Goal: Use online tool/utility: Utilize a website feature to perform a specific function

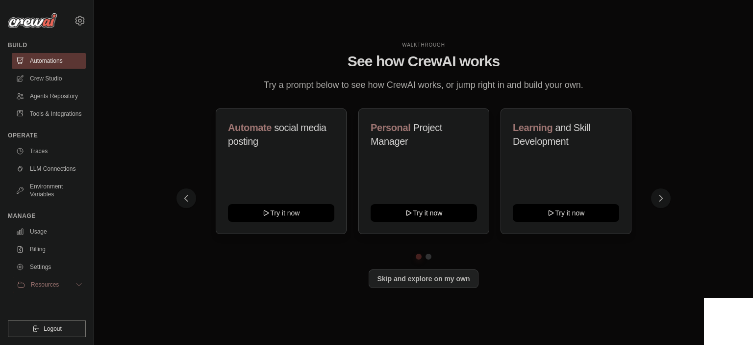
click at [47, 288] on span "Resources" at bounding box center [45, 284] width 28 height 8
click at [447, 219] on button "Try it now" at bounding box center [424, 212] width 106 height 18
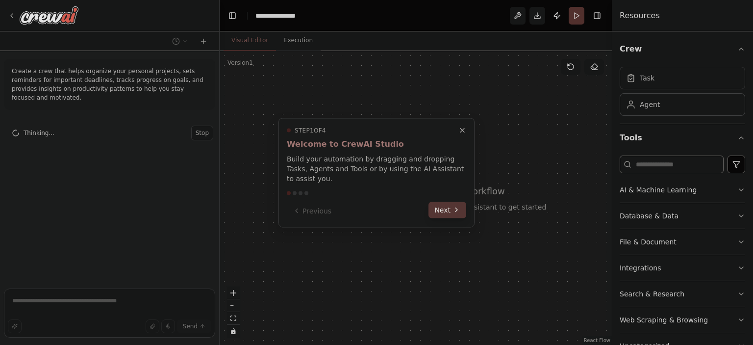
click at [447, 204] on button "Next" at bounding box center [448, 210] width 38 height 16
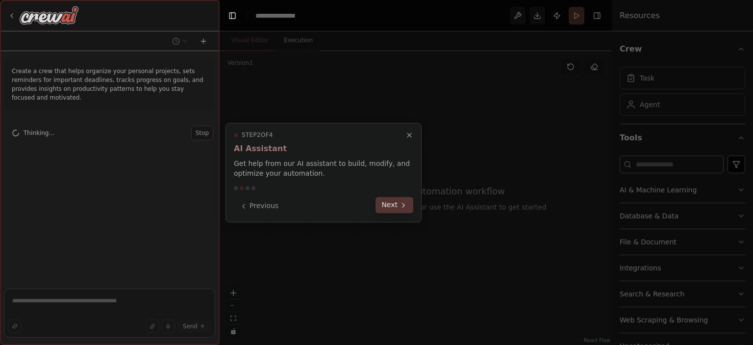
click at [398, 209] on button "Next" at bounding box center [395, 205] width 38 height 16
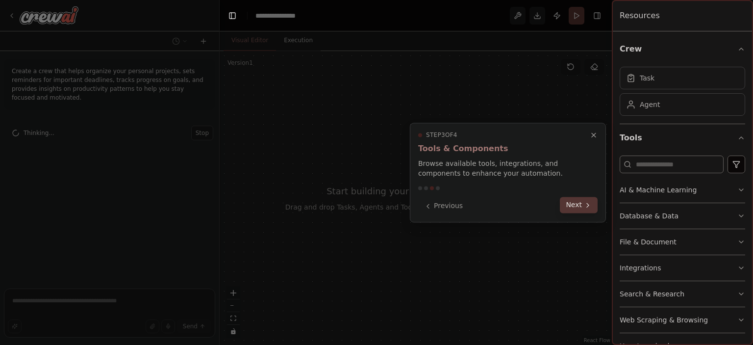
click at [578, 203] on button "Next" at bounding box center [579, 205] width 38 height 16
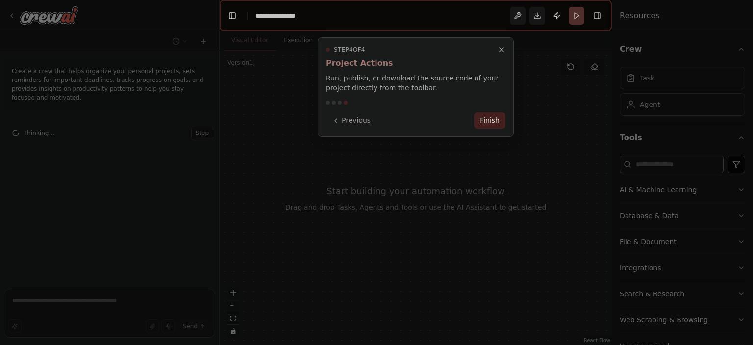
click at [487, 118] on button "Finish" at bounding box center [489, 120] width 31 height 16
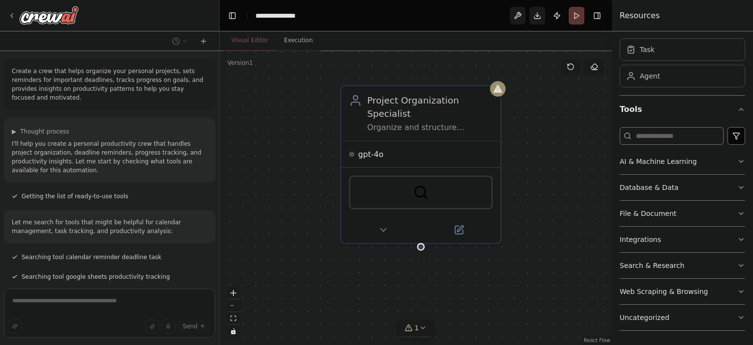
drag, startPoint x: 370, startPoint y: 127, endPoint x: 315, endPoint y: 174, distance: 71.7
click at [310, 176] on div "Project Organization Specialist Organize and structure {user_name}'s personal p…" at bounding box center [416, 198] width 392 height 294
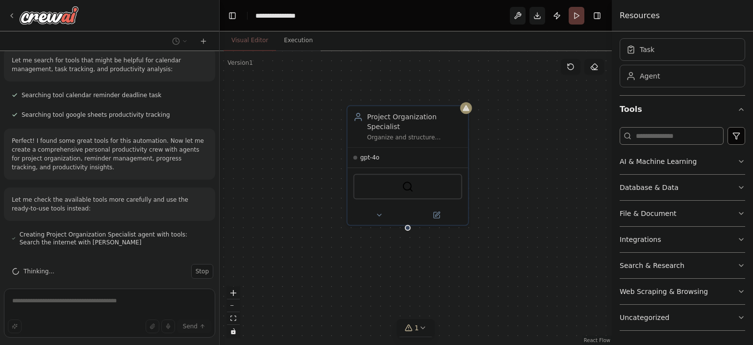
scroll to position [189, 0]
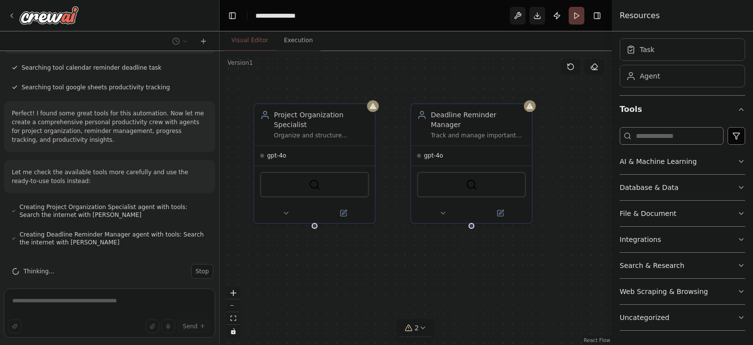
drag, startPoint x: 494, startPoint y: 249, endPoint x: 434, endPoint y: 246, distance: 60.4
click at [434, 246] on div "Project Organization Specialist Organize and structure {user_name}'s personal p…" at bounding box center [416, 198] width 392 height 294
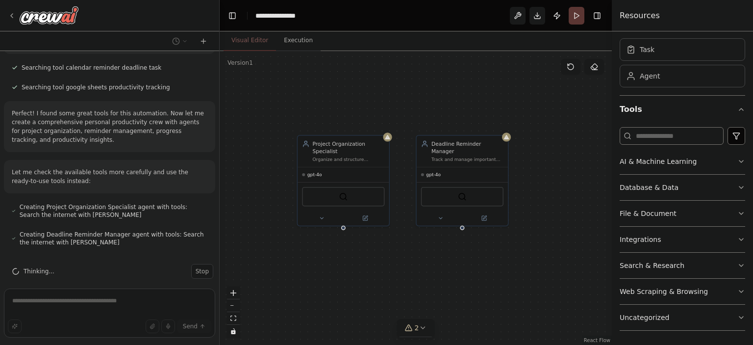
scroll to position [217, 0]
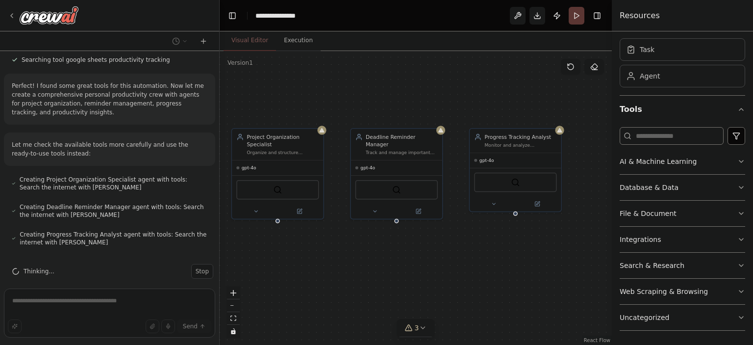
drag, startPoint x: 549, startPoint y: 258, endPoint x: 484, endPoint y: 252, distance: 66.1
click at [484, 252] on div "Project Organization Specialist Organize and structure {user_name}'s personal p…" at bounding box center [416, 198] width 392 height 294
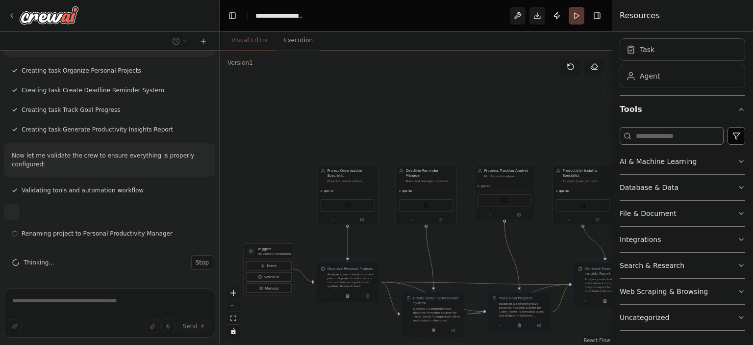
scroll to position [477, 0]
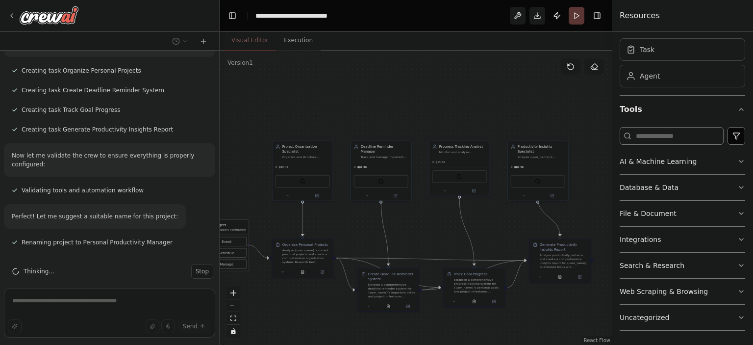
drag, startPoint x: 463, startPoint y: 256, endPoint x: 419, endPoint y: 227, distance: 52.6
click at [419, 228] on div ".deletable-edge-delete-btn { width: 20px; height: 20px; border: 0px solid #ffff…" at bounding box center [416, 198] width 392 height 294
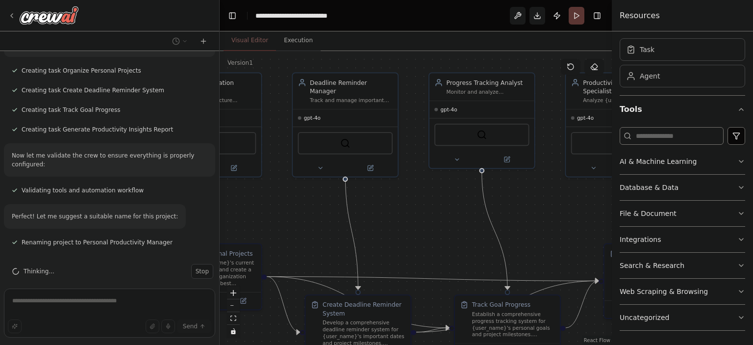
drag, startPoint x: 418, startPoint y: 215, endPoint x: 448, endPoint y: 221, distance: 30.4
click at [448, 221] on div ".deletable-edge-delete-btn { width: 20px; height: 20px; border: 0px solid #ffff…" at bounding box center [416, 198] width 392 height 294
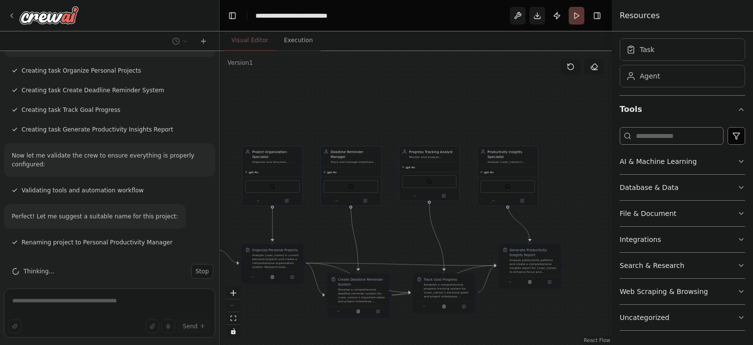
drag, startPoint x: 329, startPoint y: 238, endPoint x: 335, endPoint y: 235, distance: 6.6
click at [335, 235] on div ".deletable-edge-delete-btn { width: 20px; height: 20px; border: 0px solid #ffff…" at bounding box center [416, 198] width 392 height 294
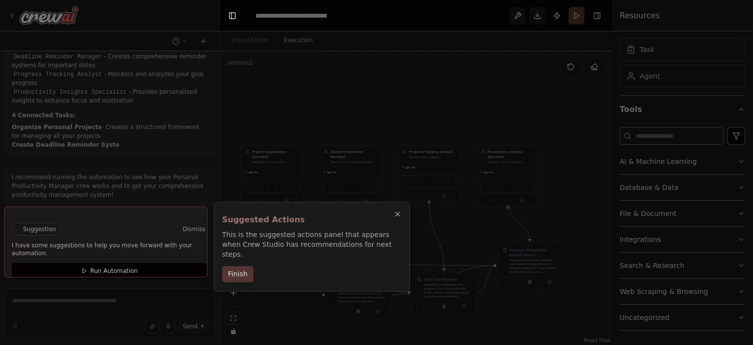
click at [244, 269] on button "Finish" at bounding box center [237, 274] width 31 height 16
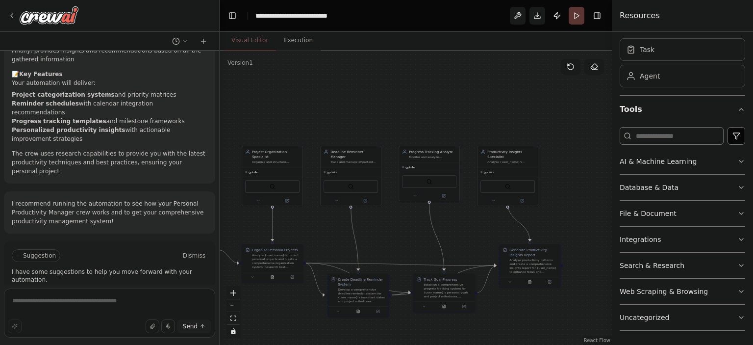
scroll to position [968, 0]
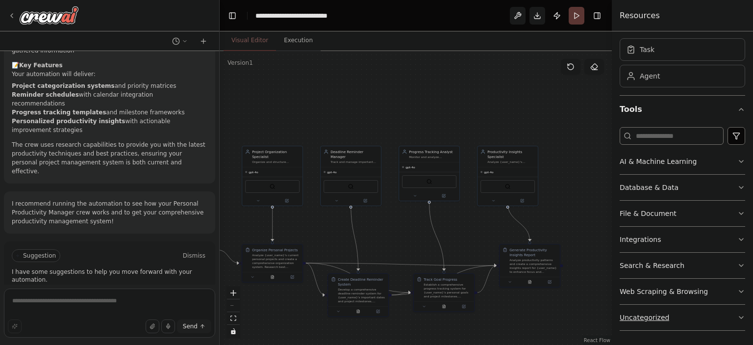
click at [681, 319] on button "Uncategorized" at bounding box center [683, 317] width 126 height 25
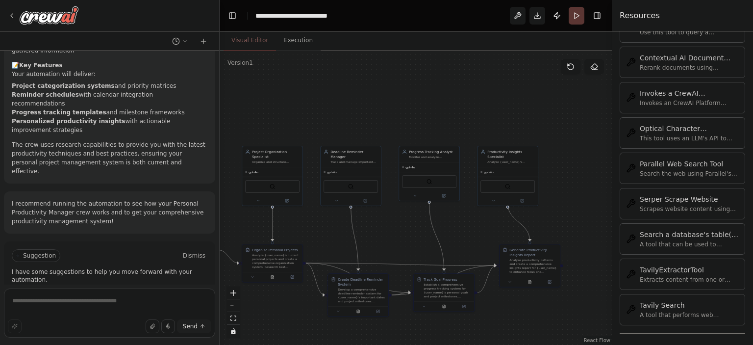
scroll to position [73, 0]
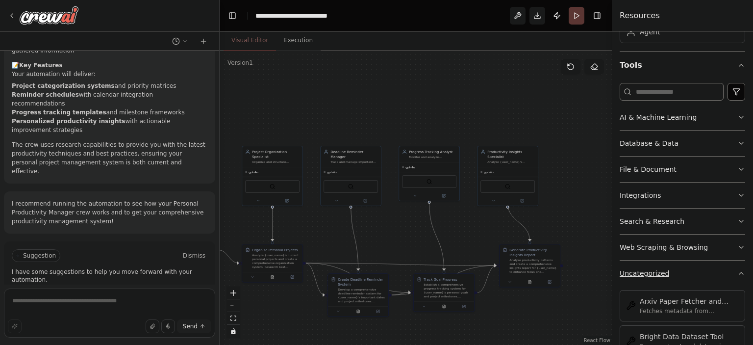
click at [689, 266] on button "Uncategorized" at bounding box center [683, 272] width 126 height 25
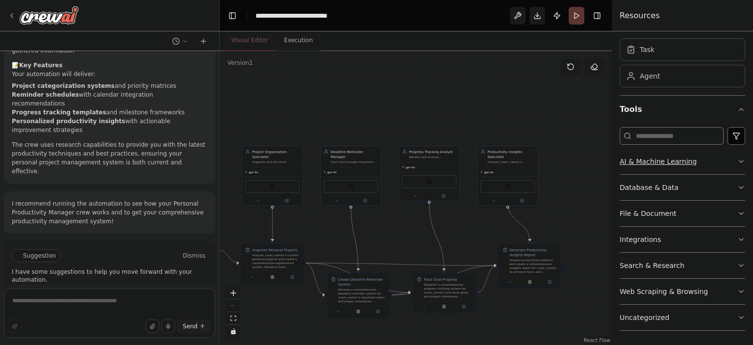
click at [714, 159] on button "AI & Machine Learning" at bounding box center [683, 161] width 126 height 25
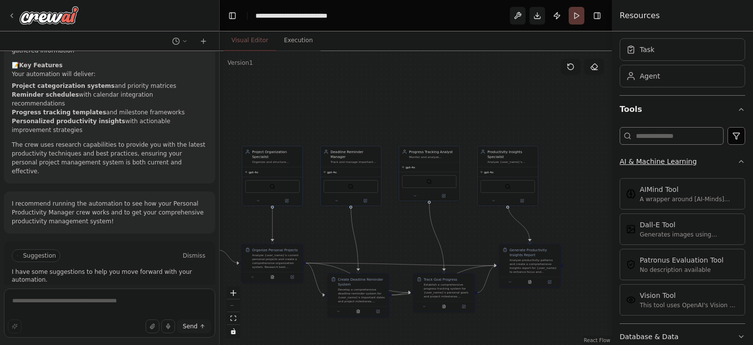
scroll to position [127, 0]
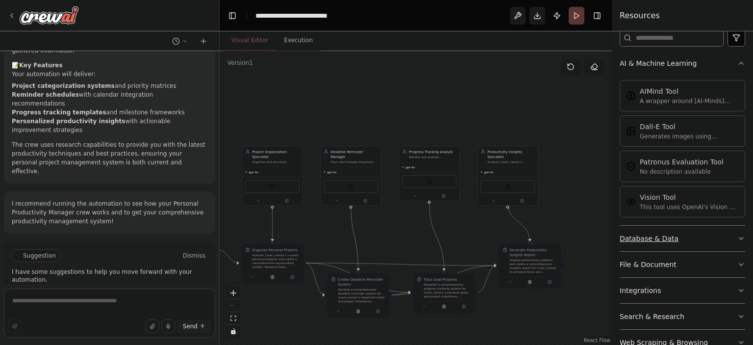
click at [713, 239] on button "Database & Data" at bounding box center [683, 238] width 126 height 25
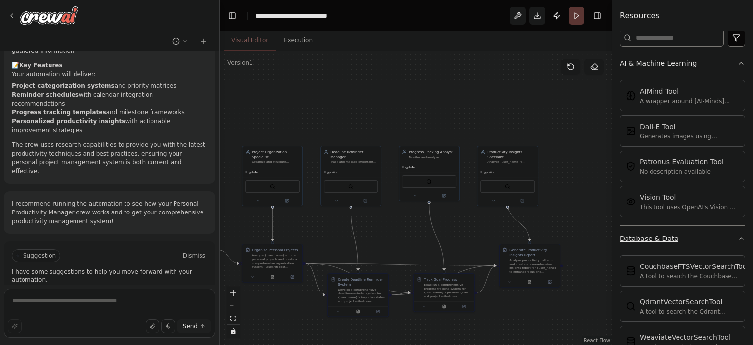
scroll to position [290, 0]
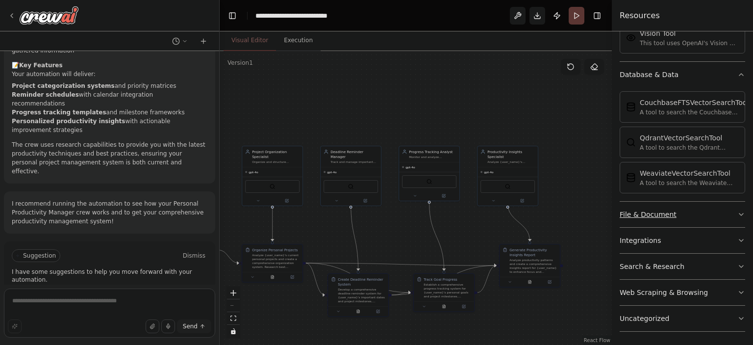
click at [712, 213] on button "File & Document" at bounding box center [683, 214] width 126 height 25
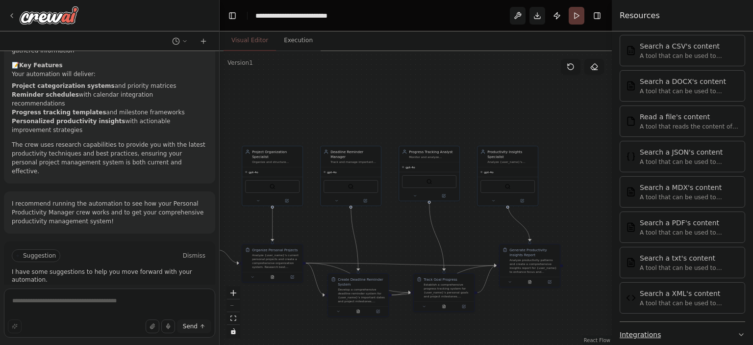
scroll to position [579, 0]
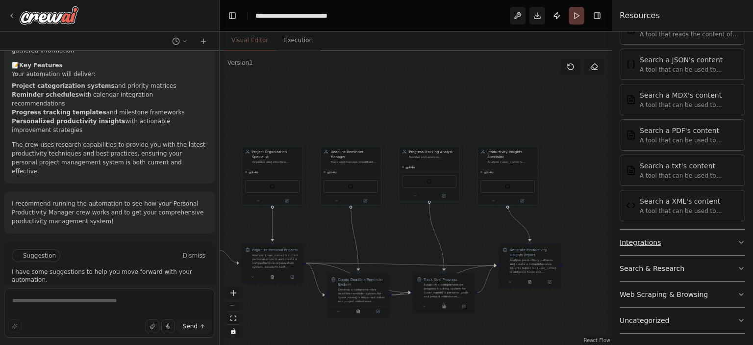
click at [700, 238] on button "Integrations" at bounding box center [683, 241] width 126 height 25
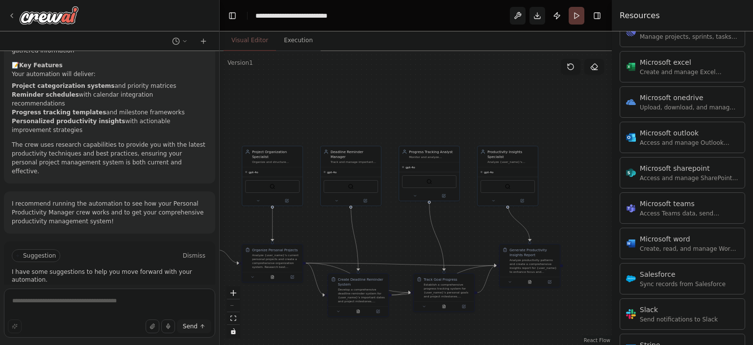
scroll to position [1183, 0]
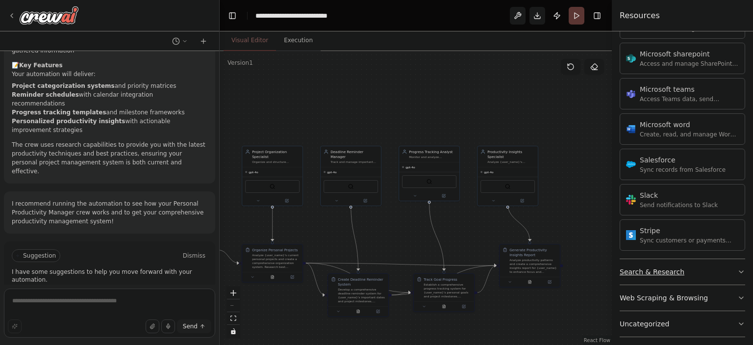
click at [691, 267] on button "Search & Research" at bounding box center [683, 271] width 126 height 25
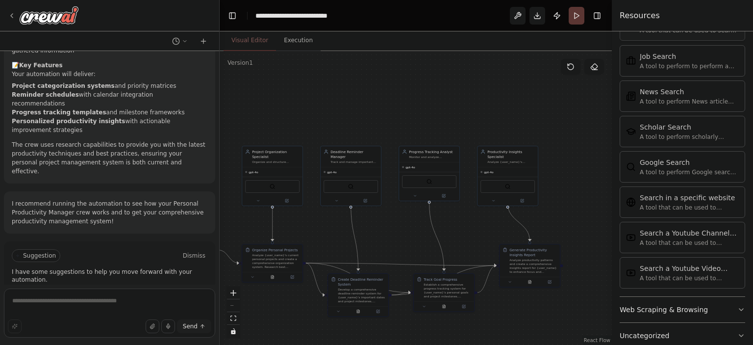
scroll to position [1683, 0]
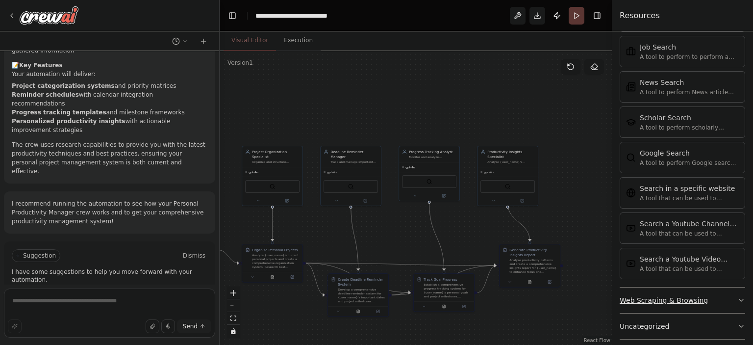
click at [692, 295] on div "Web Scraping & Browsing" at bounding box center [664, 300] width 88 height 10
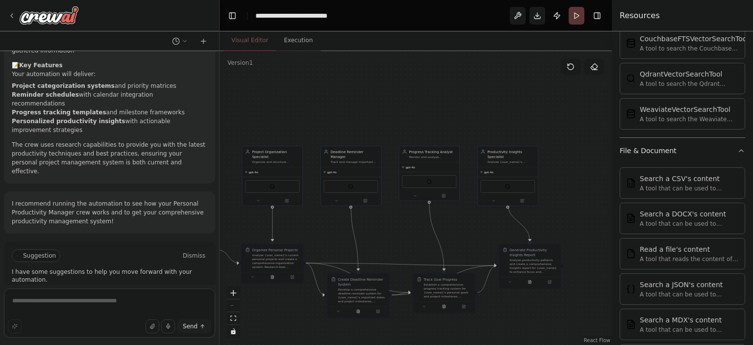
scroll to position [0, 0]
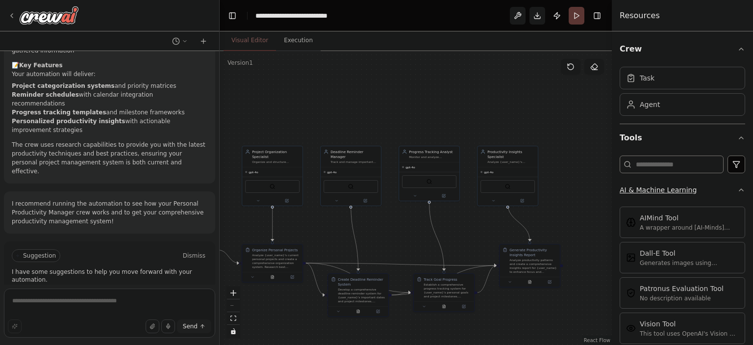
click at [732, 200] on button "AI & Machine Learning" at bounding box center [683, 189] width 126 height 25
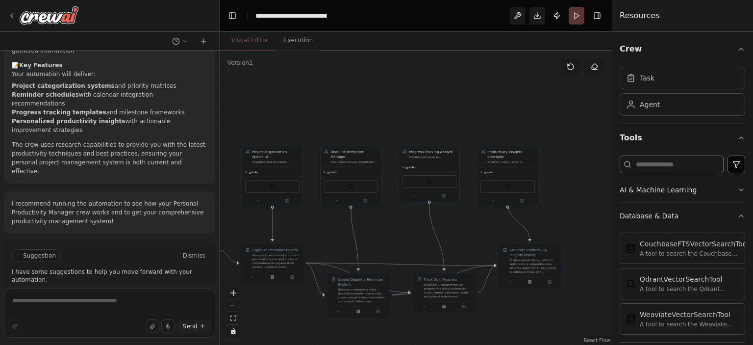
click at [60, 289] on button "Run Automation" at bounding box center [110, 297] width 196 height 16
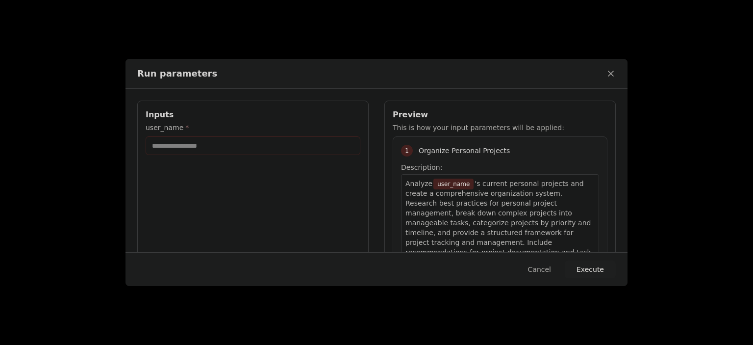
click at [253, 147] on input "user_name *" at bounding box center [253, 145] width 215 height 19
type input "**********"
click at [583, 268] on button "Execute" at bounding box center [590, 269] width 51 height 18
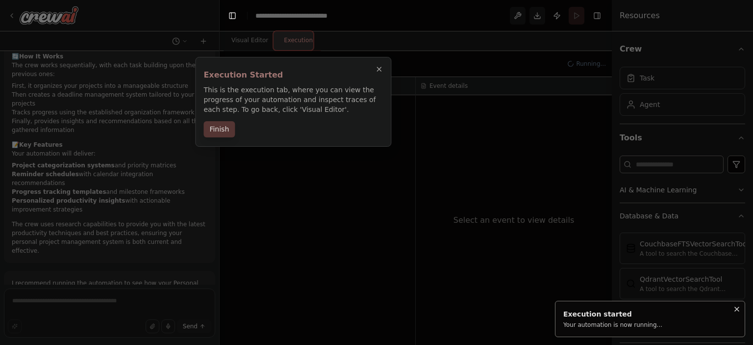
click at [219, 127] on button "Finish" at bounding box center [219, 129] width 31 height 16
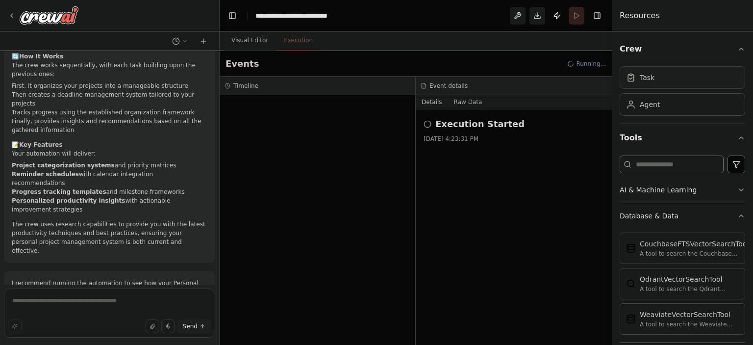
click at [681, 76] on div "Task" at bounding box center [683, 77] width 126 height 23
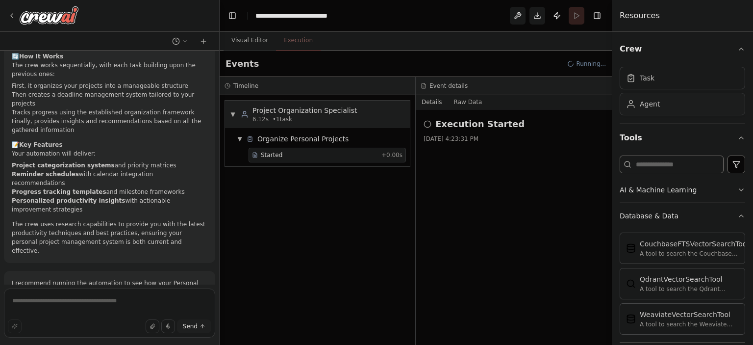
click at [664, 101] on div "Agent" at bounding box center [683, 104] width 126 height 23
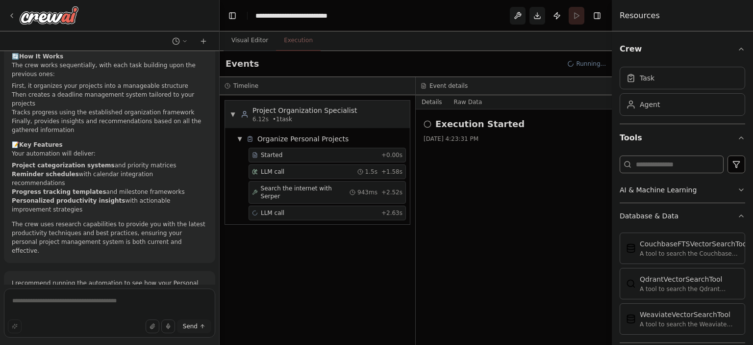
scroll to position [790, 0]
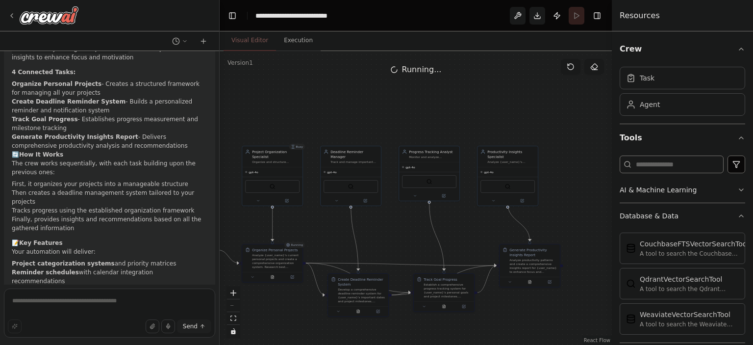
click at [256, 49] on button "Visual Editor" at bounding box center [250, 40] width 52 height 21
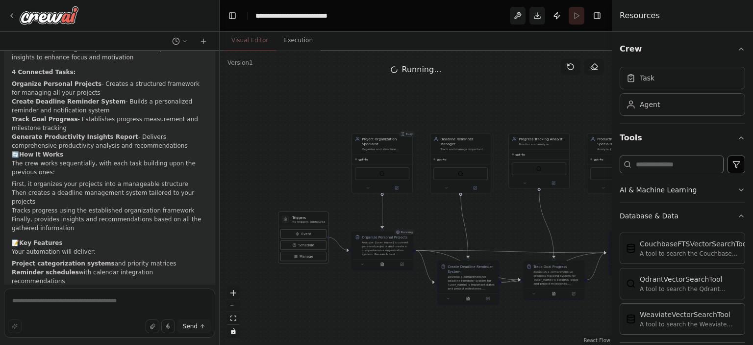
drag, startPoint x: 348, startPoint y: 223, endPoint x: 458, endPoint y: 210, distance: 110.6
click at [458, 210] on div ".deletable-edge-delete-btn { width: 20px; height: 20px; border: 0px solid #ffff…" at bounding box center [416, 198] width 392 height 294
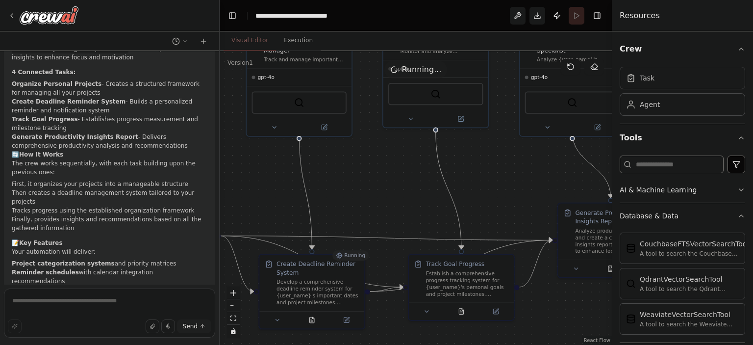
drag, startPoint x: 370, startPoint y: 207, endPoint x: 231, endPoint y: 162, distance: 145.5
click at [231, 162] on div ".deletable-edge-delete-btn { width: 20px; height: 20px; border: 0px solid #ffff…" at bounding box center [416, 198] width 392 height 294
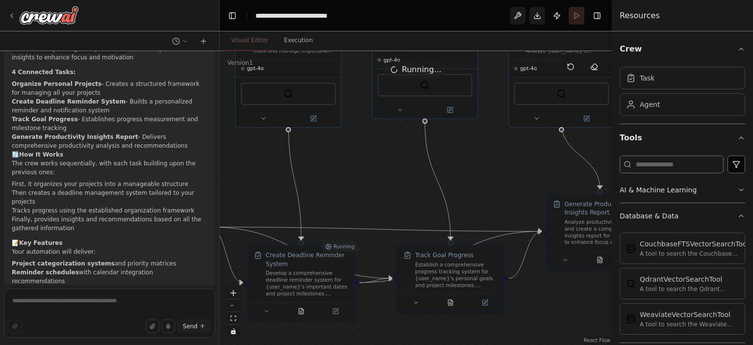
scroll to position [889, 0]
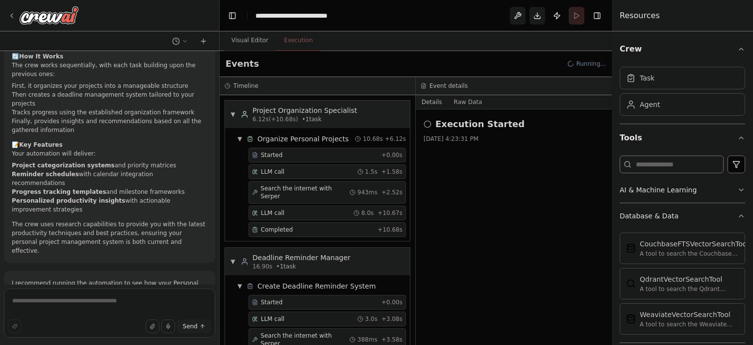
click at [296, 39] on button "Execution" at bounding box center [298, 40] width 45 height 21
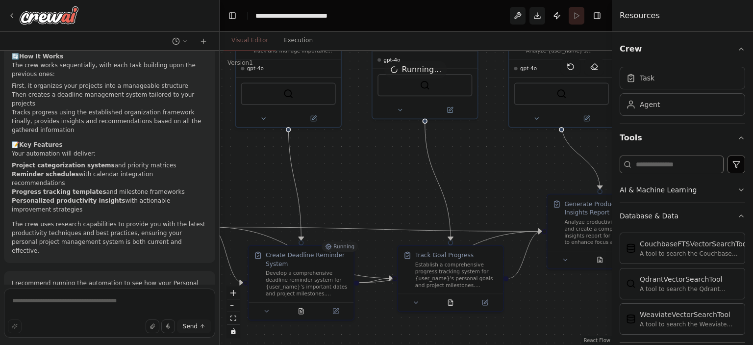
click at [265, 38] on button "Visual Editor" at bounding box center [250, 40] width 52 height 21
click at [114, 300] on textarea at bounding box center [109, 312] width 211 height 49
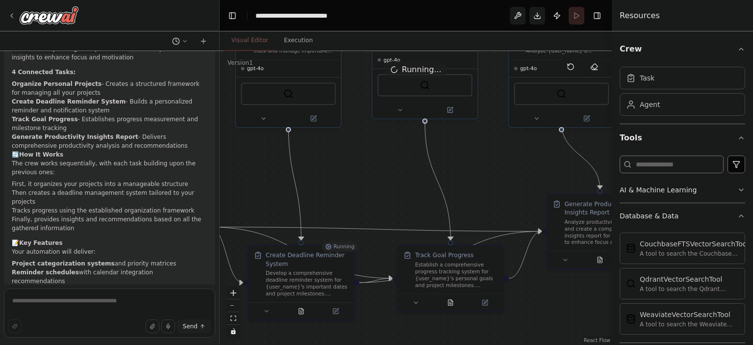
click at [190, 42] on button at bounding box center [180, 41] width 24 height 12
click at [129, 125] on div at bounding box center [110, 172] width 220 height 345
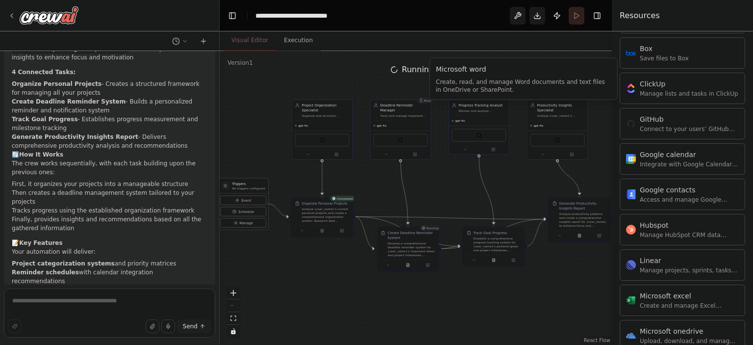
scroll to position [1079, 0]
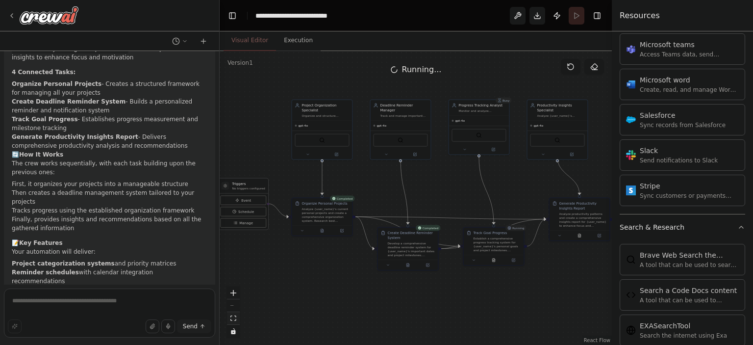
click at [233, 317] on icon "fit view" at bounding box center [233, 317] width 6 height 5
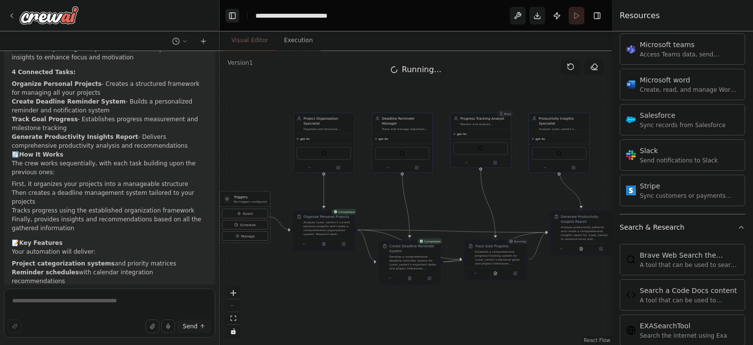
click at [235, 13] on button "Toggle Left Sidebar" at bounding box center [233, 16] width 14 height 14
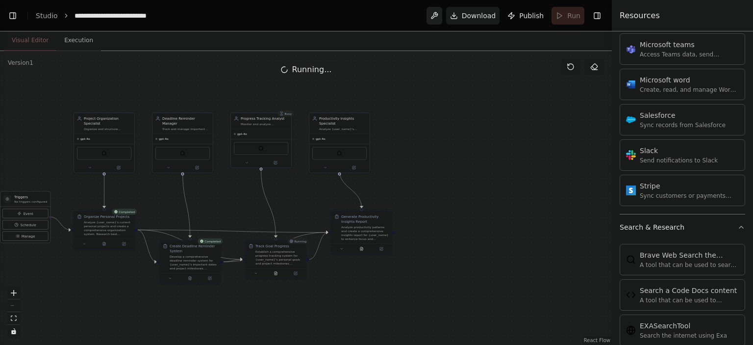
click at [441, 19] on button at bounding box center [435, 16] width 16 height 18
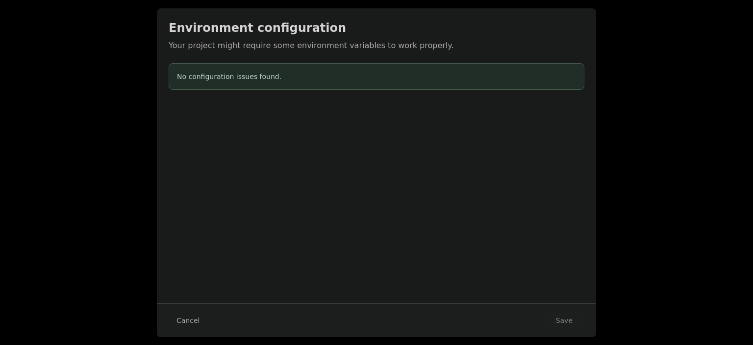
click at [211, 317] on div "Cancel Save" at bounding box center [377, 320] width 416 height 18
click at [198, 320] on button "Cancel" at bounding box center [188, 320] width 39 height 18
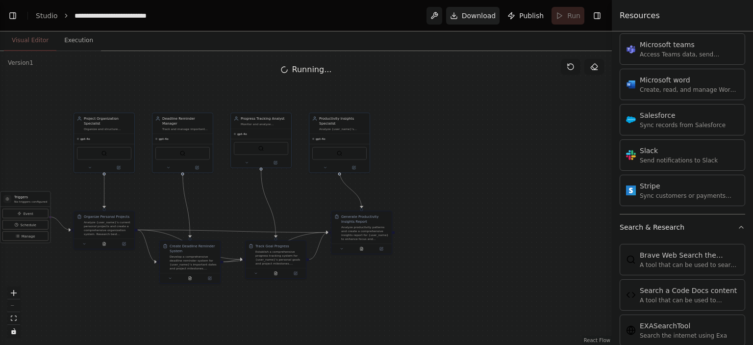
click at [479, 21] on button "Download" at bounding box center [473, 16] width 54 height 18
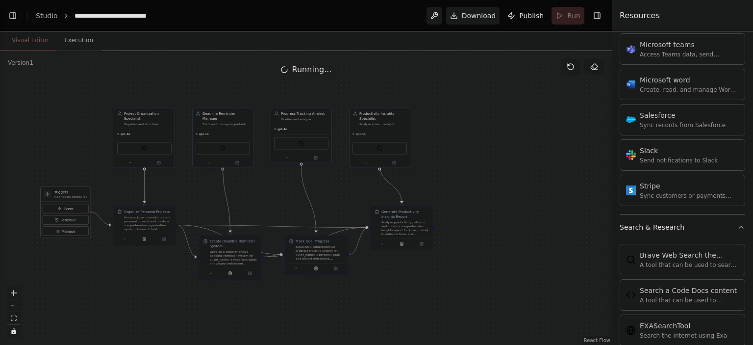
drag, startPoint x: 399, startPoint y: 184, endPoint x: 439, endPoint y: 179, distance: 40.5
click at [439, 179] on div ".deletable-edge-delete-btn { width: 20px; height: 20px; border: 0px solid #ffff…" at bounding box center [306, 198] width 612 height 294
click at [565, 148] on div ".deletable-edge-delete-btn { width: 20px; height: 20px; border: 0px solid #ffff…" at bounding box center [306, 198] width 612 height 294
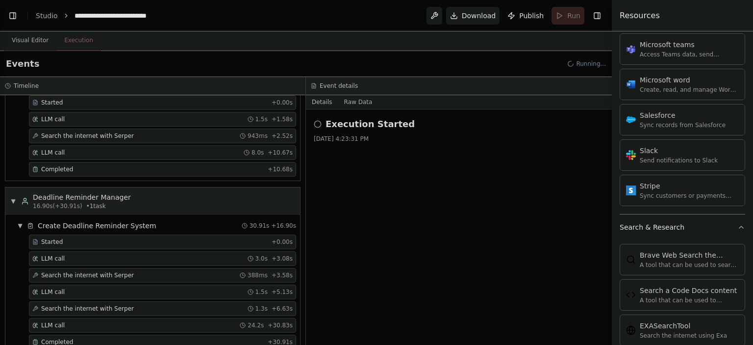
click at [75, 43] on button "Execution" at bounding box center [78, 40] width 45 height 21
click at [365, 102] on button "Raw Data" at bounding box center [358, 102] width 40 height 14
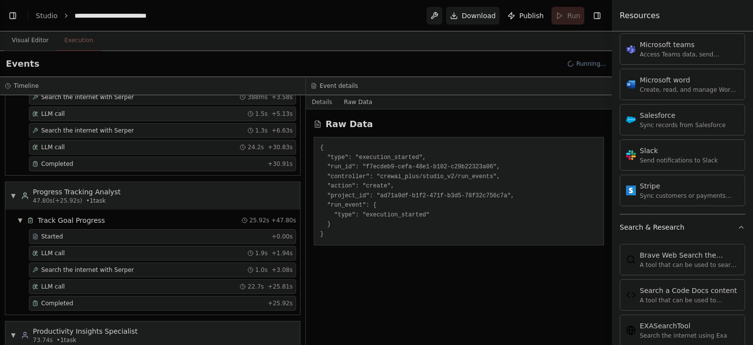
scroll to position [0, 0]
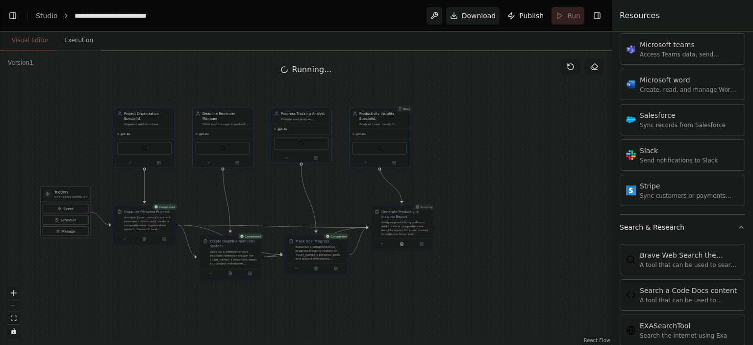
click at [35, 40] on button "Visual Editor" at bounding box center [30, 40] width 52 height 21
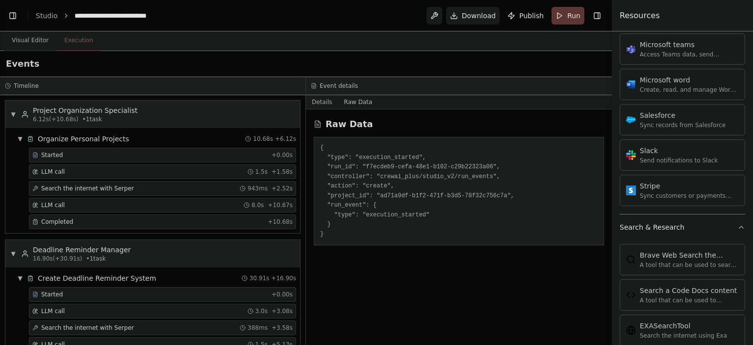
click at [72, 49] on button "Execution" at bounding box center [78, 40] width 45 height 21
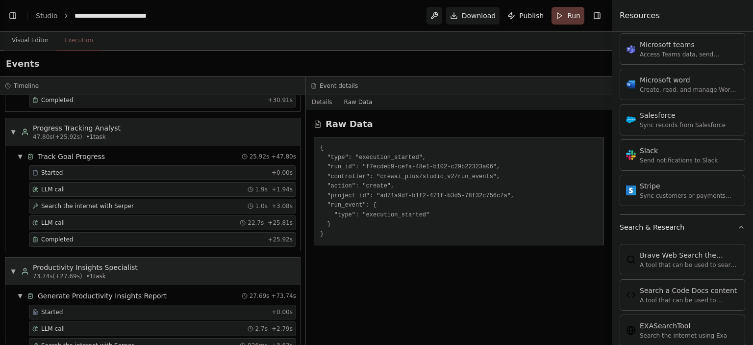
scroll to position [345, 0]
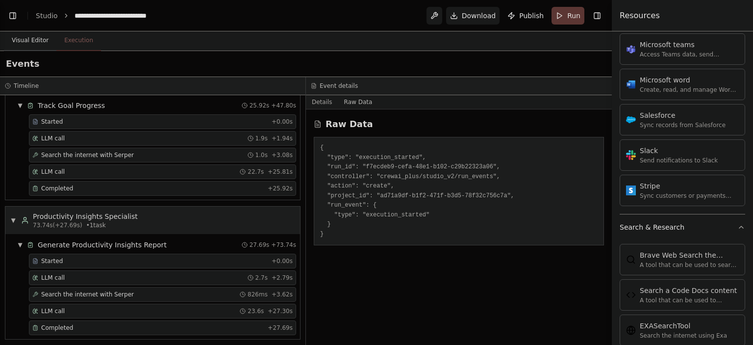
click at [35, 35] on button "Visual Editor" at bounding box center [30, 40] width 52 height 21
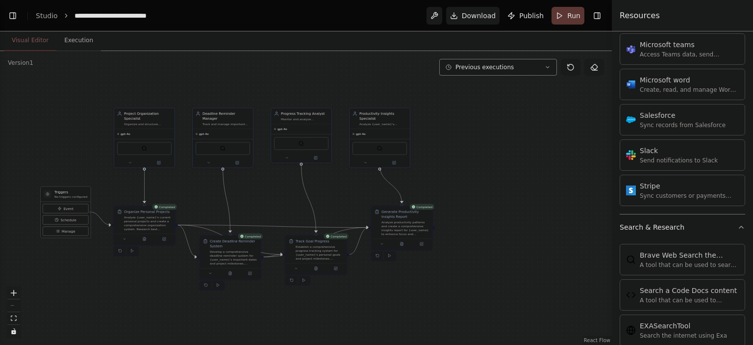
drag, startPoint x: 528, startPoint y: 171, endPoint x: 509, endPoint y: 143, distance: 34.3
click at [509, 143] on div ".deletable-edge-delete-btn { width: 20px; height: 20px; border: 0px solid #ffff…" at bounding box center [306, 198] width 612 height 294
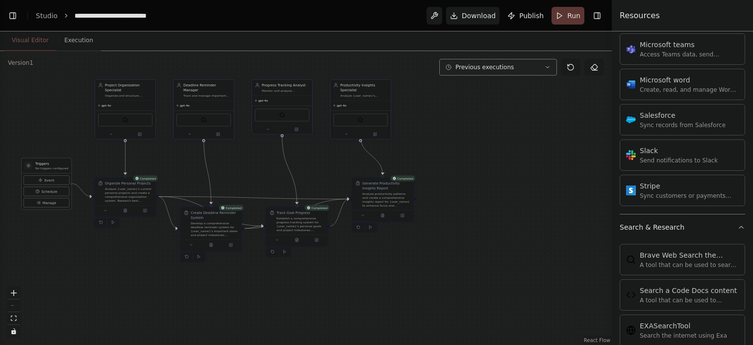
click at [501, 64] on span "Previous executions" at bounding box center [485, 67] width 58 height 8
click at [524, 161] on div ".deletable-edge-delete-btn { width: 20px; height: 20px; border: 0px solid #ffff…" at bounding box center [306, 198] width 612 height 294
click at [442, 15] on button at bounding box center [435, 16] width 16 height 18
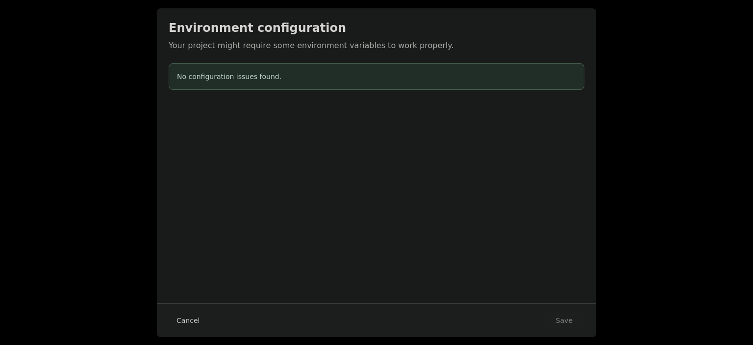
click at [195, 312] on button "Cancel" at bounding box center [188, 320] width 39 height 18
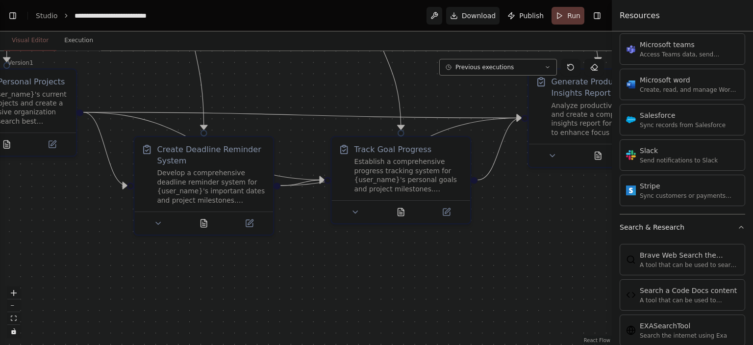
drag, startPoint x: 301, startPoint y: 252, endPoint x: 333, endPoint y: 258, distance: 33.5
click at [339, 265] on div ".deletable-edge-delete-btn { width: 20px; height: 20px; border: 0px solid #ffff…" at bounding box center [306, 198] width 612 height 294
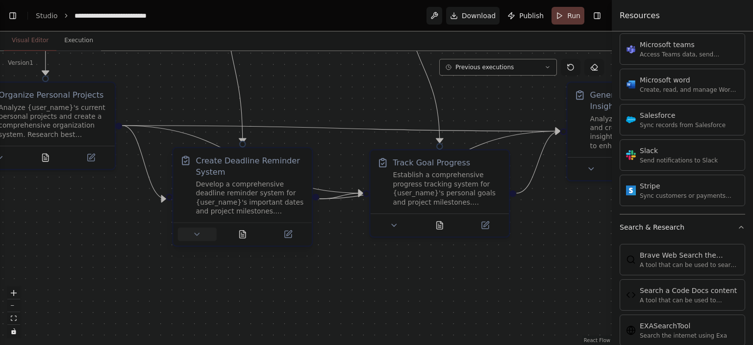
click at [198, 235] on icon at bounding box center [197, 233] width 9 height 9
click at [202, 231] on icon at bounding box center [202, 233] width 9 height 9
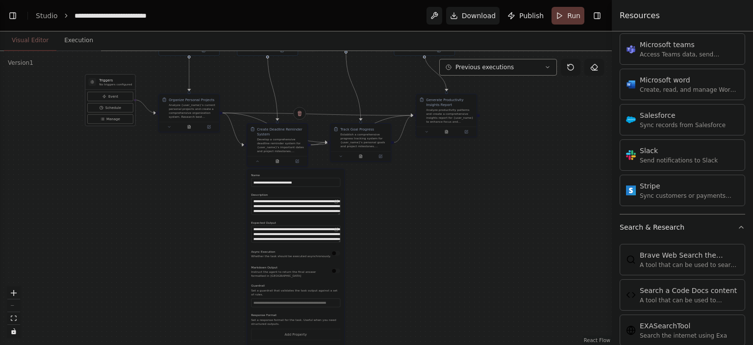
drag, startPoint x: 390, startPoint y: 286, endPoint x: 402, endPoint y: 208, distance: 78.4
click at [402, 208] on div ".deletable-edge-delete-btn { width: 20px; height: 20px; border: 0px solid #ffff…" at bounding box center [306, 198] width 612 height 294
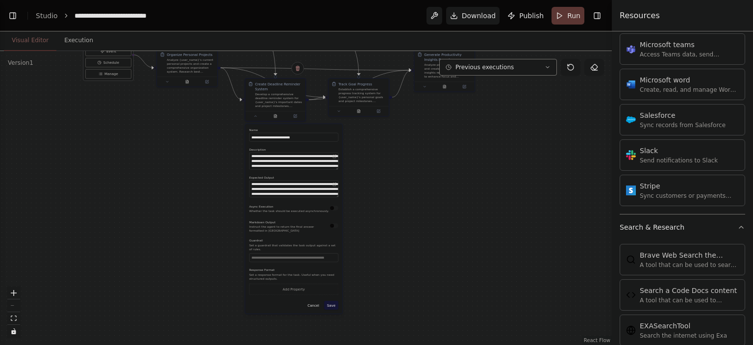
drag, startPoint x: 384, startPoint y: 279, endPoint x: 382, endPoint y: 234, distance: 45.2
click at [382, 234] on div ".deletable-edge-delete-btn { width: 20px; height: 20px; border: 0px solid #ffff…" at bounding box center [306, 198] width 612 height 294
click at [19, 318] on button "fit view" at bounding box center [13, 318] width 13 height 13
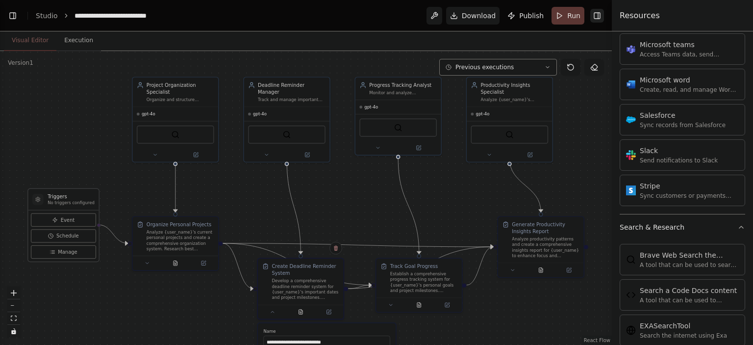
click at [593, 20] on button "Toggle Right Sidebar" at bounding box center [597, 16] width 14 height 14
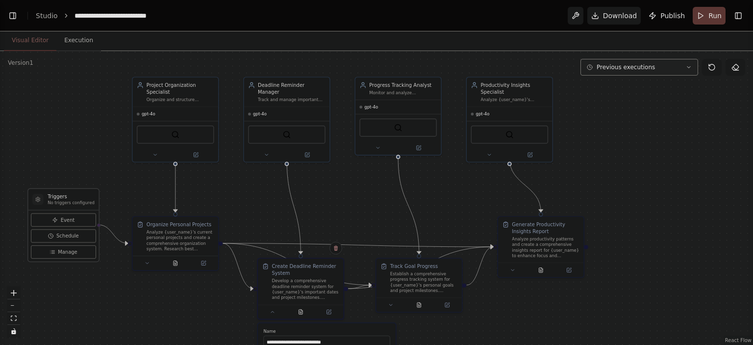
click at [665, 66] on button "Previous executions" at bounding box center [640, 67] width 118 height 17
click at [32, 41] on button "Visual Editor" at bounding box center [30, 40] width 52 height 21
click at [15, 11] on button "Toggle Left Sidebar" at bounding box center [13, 16] width 14 height 14
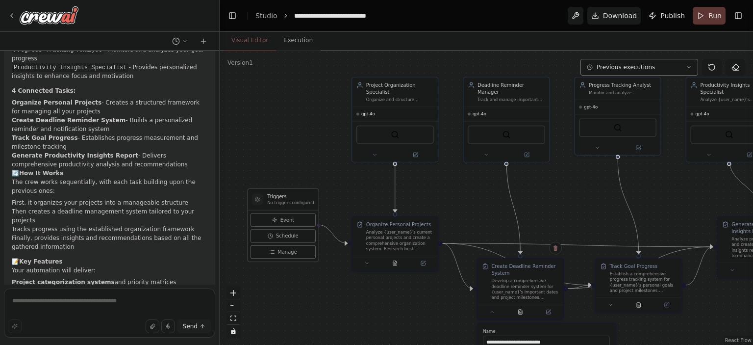
scroll to position [968, 0]
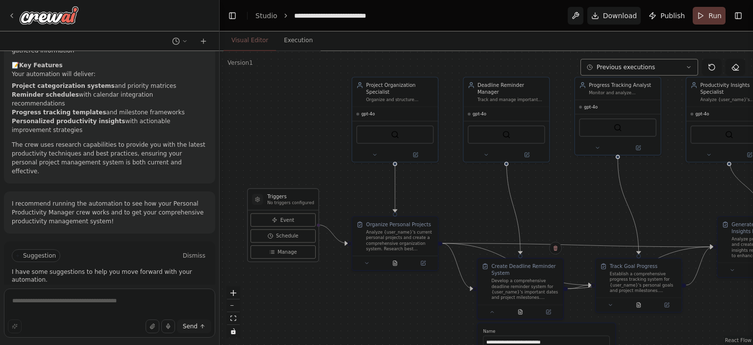
click at [169, 289] on button "Improve automation" at bounding box center [110, 297] width 196 height 16
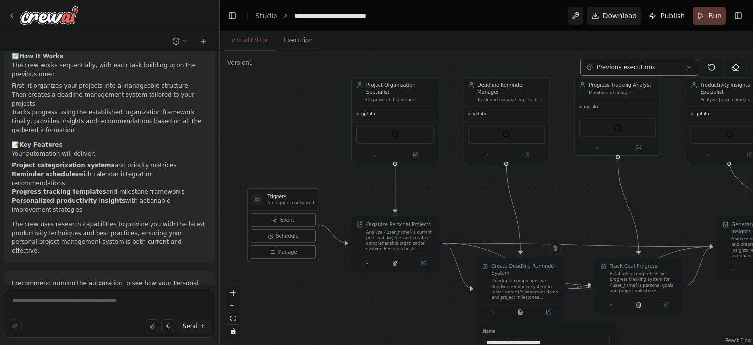
scroll to position [927, 0]
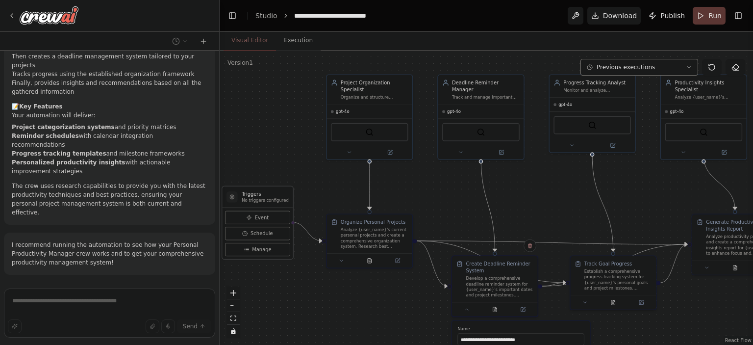
drag, startPoint x: 376, startPoint y: 308, endPoint x: 334, endPoint y: 291, distance: 45.3
click at [339, 300] on div ".deletable-edge-delete-btn { width: 20px; height: 20px; border: 0px solid #ffff…" at bounding box center [487, 198] width 534 height 294
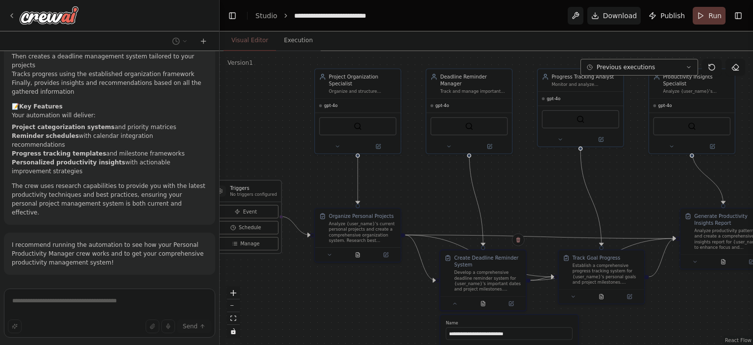
click at [334, 291] on div ".deletable-edge-delete-btn { width: 20px; height: 20px; border: 0px solid #ffff…" at bounding box center [487, 198] width 534 height 294
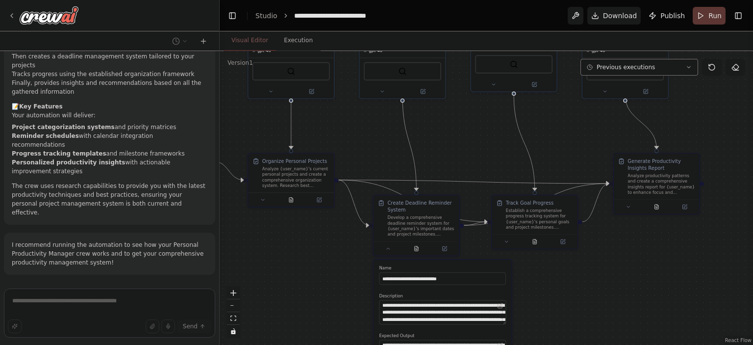
drag, startPoint x: 334, startPoint y: 291, endPoint x: 267, endPoint y: 236, distance: 86.4
click at [267, 236] on div ".deletable-edge-delete-btn { width: 20px; height: 20px; border: 0px solid #ffff…" at bounding box center [487, 198] width 534 height 294
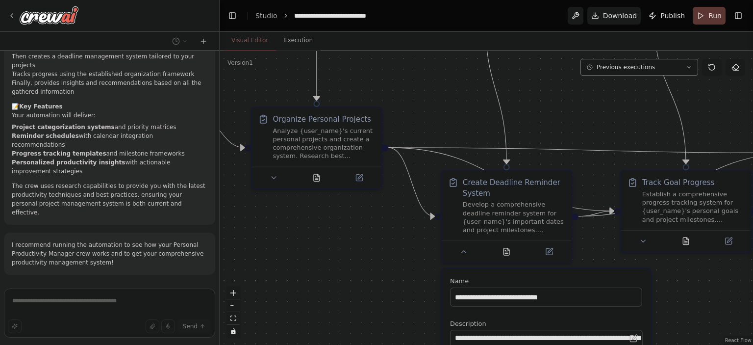
drag, startPoint x: 452, startPoint y: 92, endPoint x: 319, endPoint y: 126, distance: 137.3
click at [319, 126] on div ".deletable-edge-delete-btn { width: 20px; height: 20px; border: 0px solid #ffff…" at bounding box center [487, 198] width 534 height 294
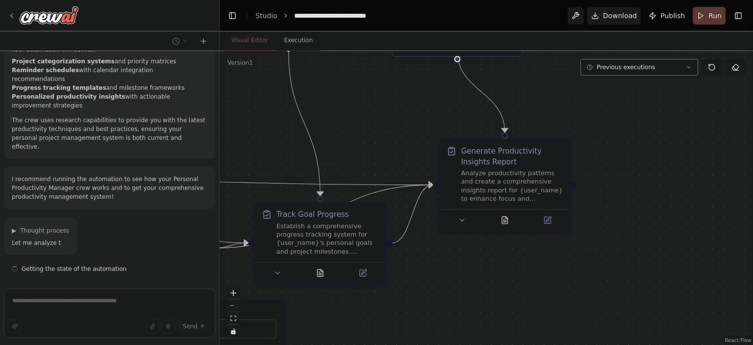
drag, startPoint x: 718, startPoint y: 273, endPoint x: 474, endPoint y: 269, distance: 244.2
click at [474, 269] on div ".deletable-edge-delete-btn { width: 20px; height: 20px; border: 0px solid #ffff…" at bounding box center [487, 198] width 534 height 294
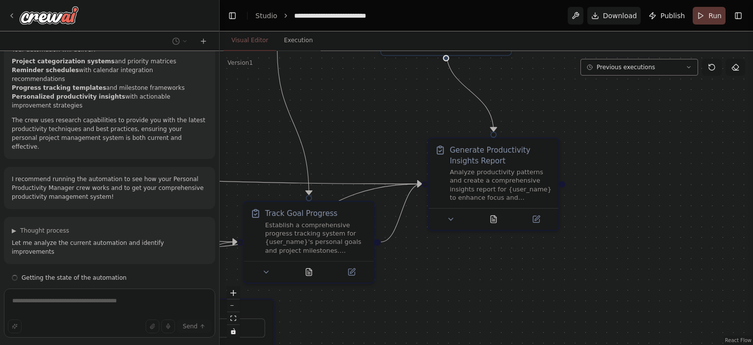
scroll to position [1001, 0]
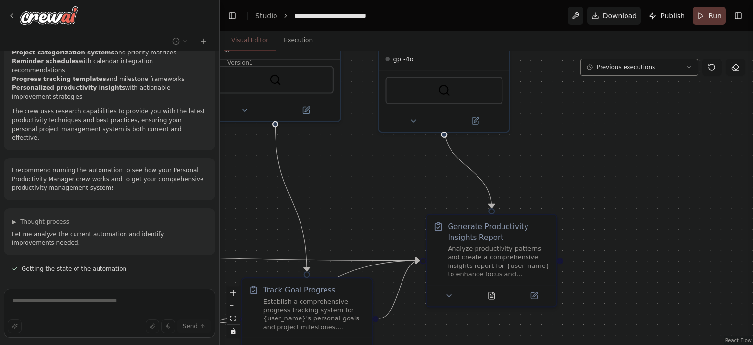
drag, startPoint x: 666, startPoint y: 144, endPoint x: 663, endPoint y: 262, distance: 118.2
click at [663, 262] on div ".deletable-edge-delete-btn { width: 20px; height: 20px; border: 0px solid #ffff…" at bounding box center [487, 198] width 534 height 294
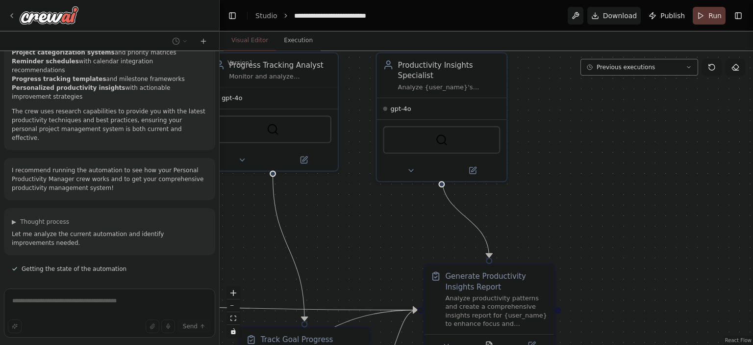
drag, startPoint x: 585, startPoint y: 147, endPoint x: 591, endPoint y: 154, distance: 10.4
click at [591, 153] on div ".deletable-edge-delete-btn { width: 20px; height: 20px; border: 0px solid #ffff…" at bounding box center [487, 198] width 534 height 294
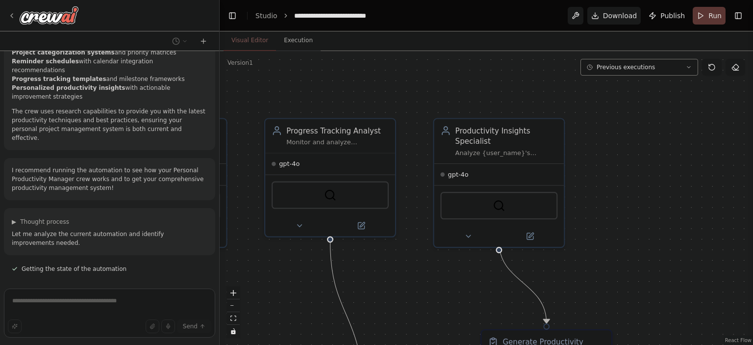
drag, startPoint x: 595, startPoint y: 129, endPoint x: 685, endPoint y: 180, distance: 103.0
click at [685, 181] on div ".deletable-edge-delete-btn { width: 20px; height: 20px; border: 0px solid #ffff…" at bounding box center [487, 198] width 534 height 294
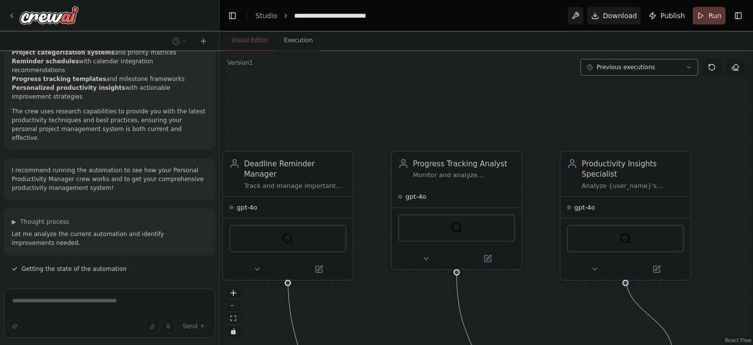
drag, startPoint x: 484, startPoint y: 109, endPoint x: 567, endPoint y: 105, distance: 83.9
click at [567, 105] on div ".deletable-edge-delete-btn { width: 20px; height: 20px; border: 0px solid #ffff…" at bounding box center [487, 198] width 534 height 294
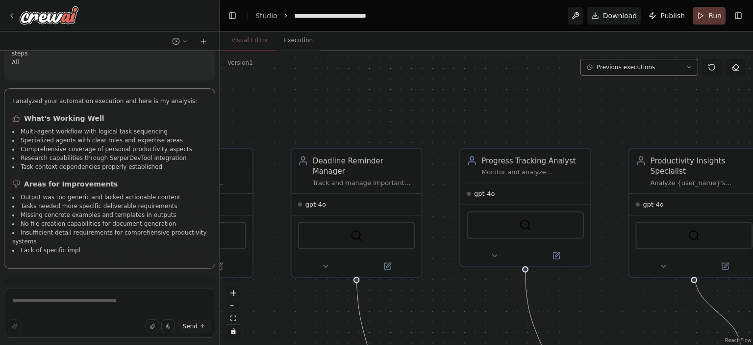
scroll to position [1576, 0]
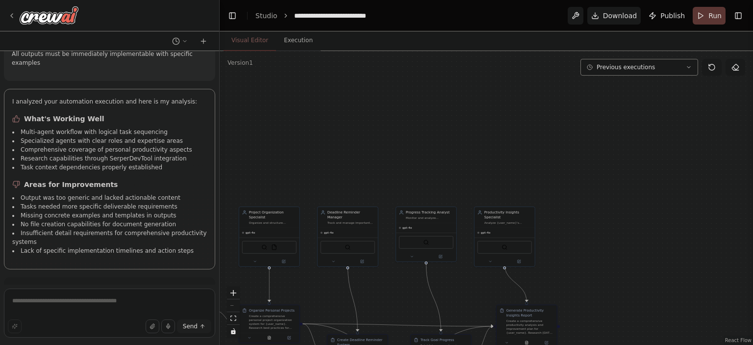
drag, startPoint x: 386, startPoint y: 286, endPoint x: 405, endPoint y: 187, distance: 100.3
click at [405, 187] on div ".deletable-edge-delete-btn { width: 20px; height: 20px; border: 0px solid #ffff…" at bounding box center [487, 198] width 534 height 294
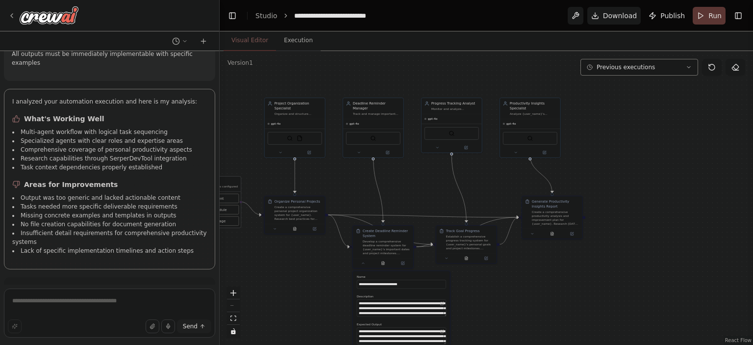
drag, startPoint x: 306, startPoint y: 321, endPoint x: 339, endPoint y: 235, distance: 92.5
click at [339, 235] on div ".deletable-edge-delete-btn { width: 20px; height: 20px; border: 0px solid #ffff…" at bounding box center [487, 198] width 534 height 294
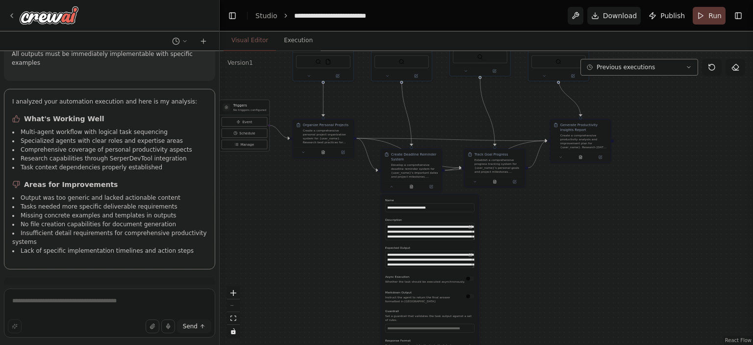
drag, startPoint x: 334, startPoint y: 257, endPoint x: 408, endPoint y: 263, distance: 74.3
click at [408, 263] on div ".deletable-edge-delete-btn { width: 20px; height: 20px; border: 0px solid #ffff…" at bounding box center [487, 198] width 534 height 294
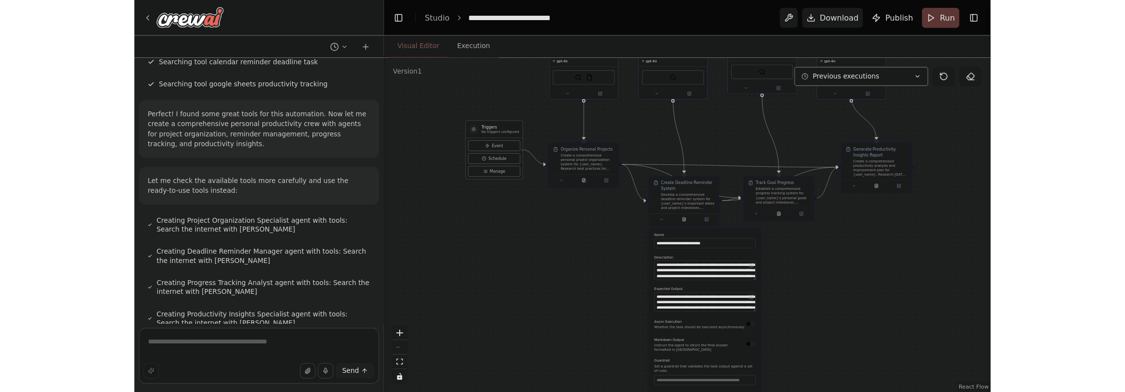
scroll to position [0, 0]
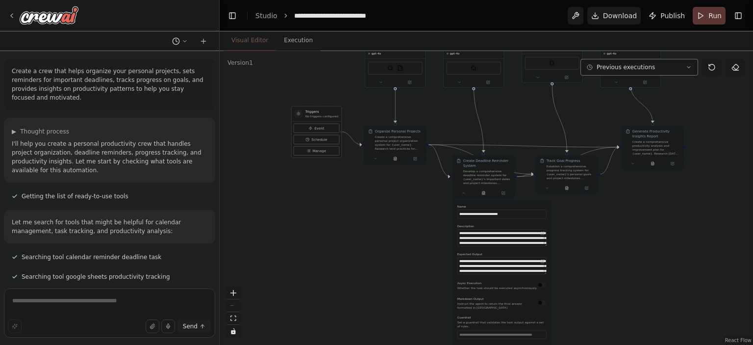
click at [188, 45] on button at bounding box center [180, 41] width 24 height 12
click at [123, 32] on div at bounding box center [110, 172] width 220 height 345
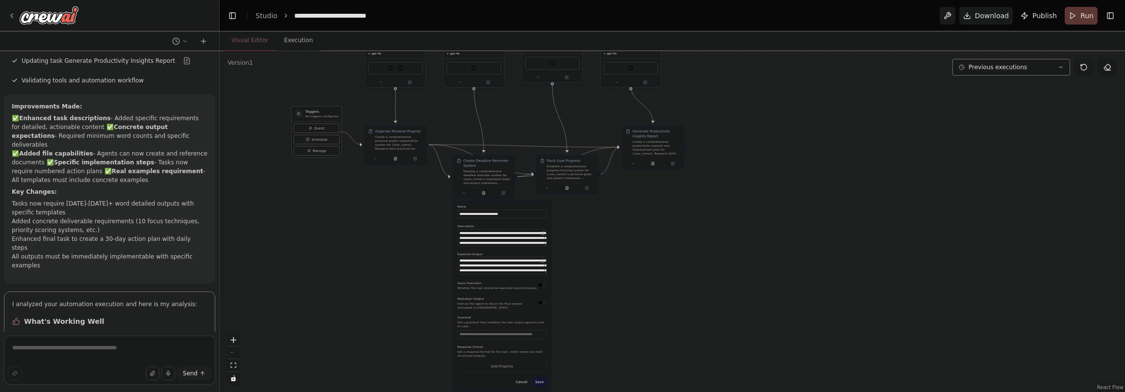
scroll to position [1528, 0]
